Goal: Use online tool/utility

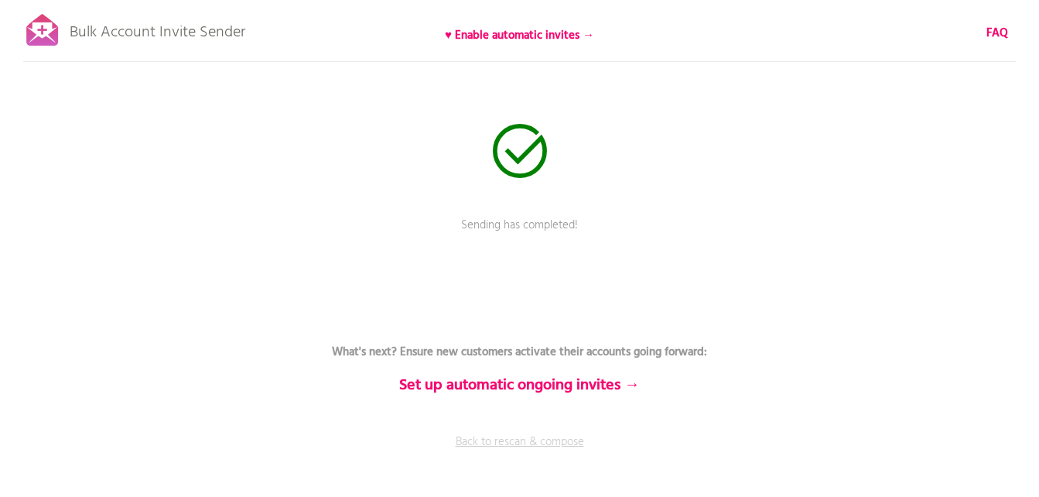
click at [489, 442] on link "Back to rescan & compose" at bounding box center [520, 452] width 464 height 39
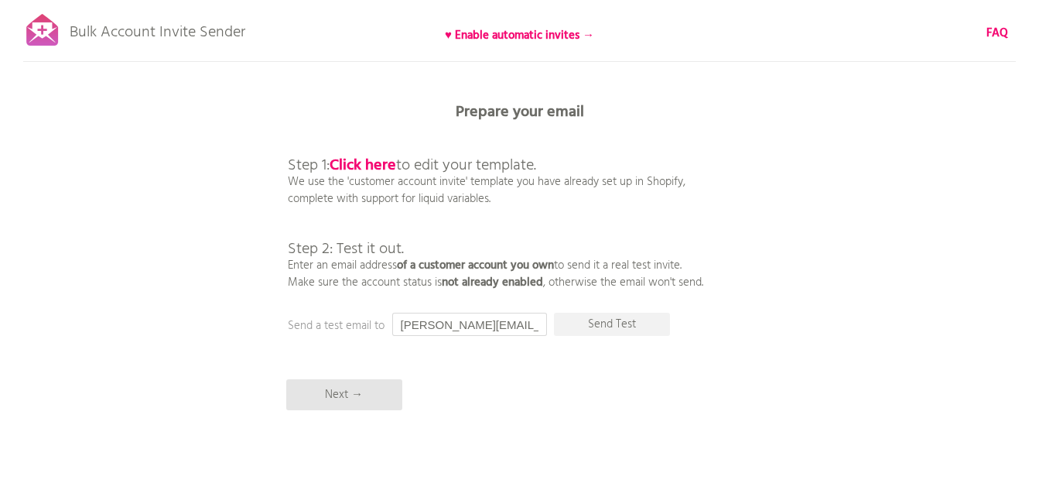
click at [468, 324] on input "[PERSON_NAME][EMAIL_ADDRESS][DOMAIN_NAME]" at bounding box center [469, 324] width 155 height 23
drag, startPoint x: 400, startPoint y: 326, endPoint x: 607, endPoint y: 344, distance: 208.1
click at [607, 344] on div "Bulk Account Invite Sender ♥ Enable automatic invites → FAQ Synced all customer…" at bounding box center [519, 271] width 1039 height 542
paste input "r_coats@bigpond.com"
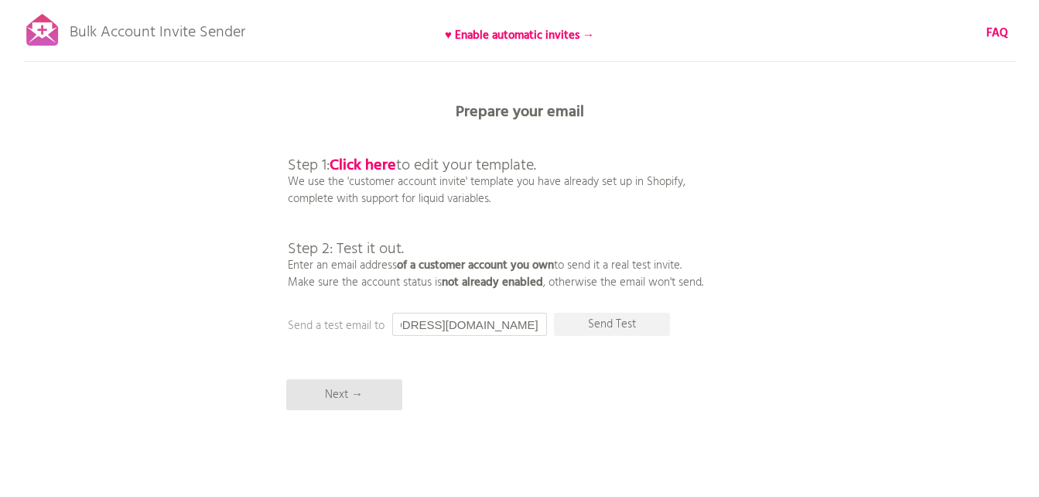
scroll to position [0, 0]
type input "r_coats@bigpond.com"
click at [599, 322] on p "Send Test" at bounding box center [612, 324] width 116 height 23
